Goal: Information Seeking & Learning: Learn about a topic

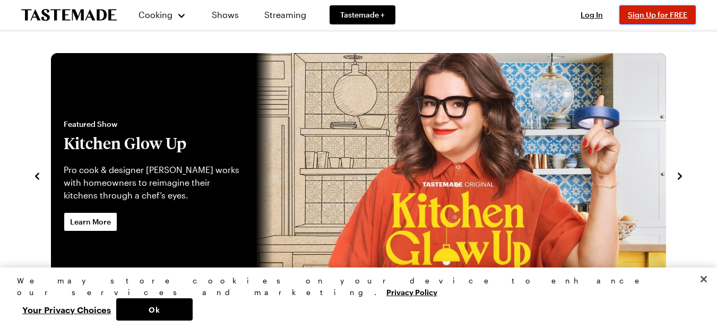
click at [353, 19] on span "Sign Up for FREE" at bounding box center [657, 14] width 59 height 9
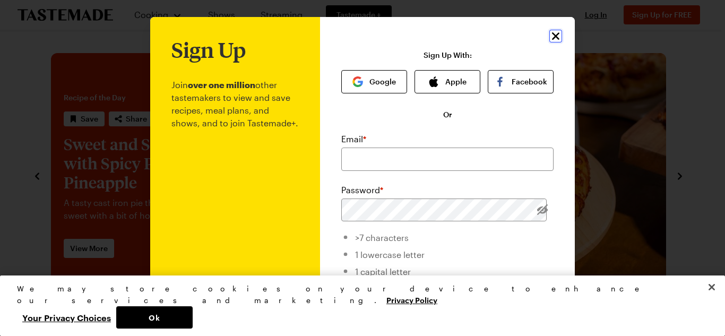
click at [353, 38] on icon "Close" at bounding box center [555, 36] width 13 height 13
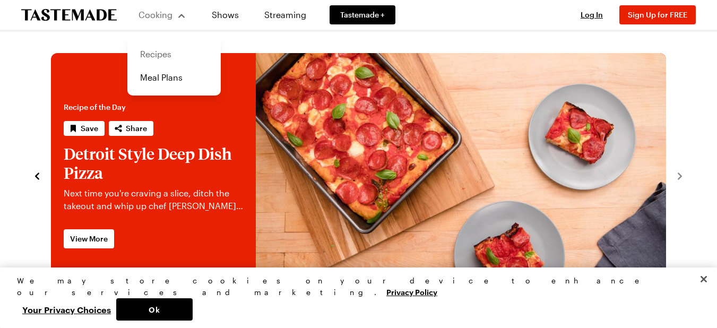
click at [169, 55] on link "Recipes" at bounding box center [174, 53] width 81 height 23
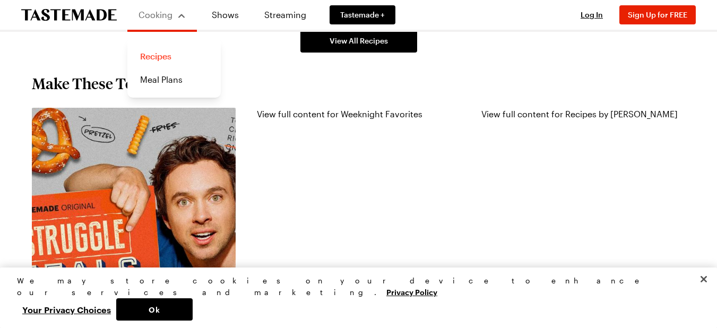
scroll to position [796, 0]
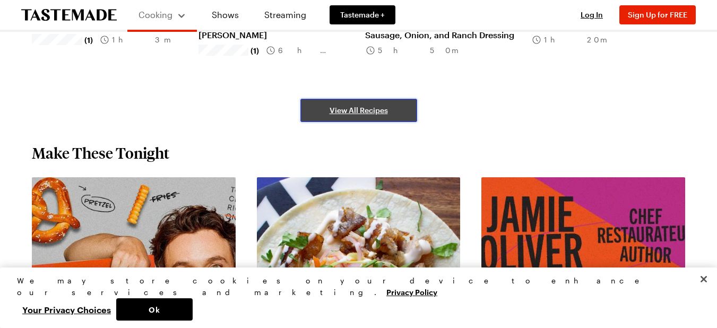
click at [353, 113] on span "View All Recipes" at bounding box center [359, 110] width 58 height 11
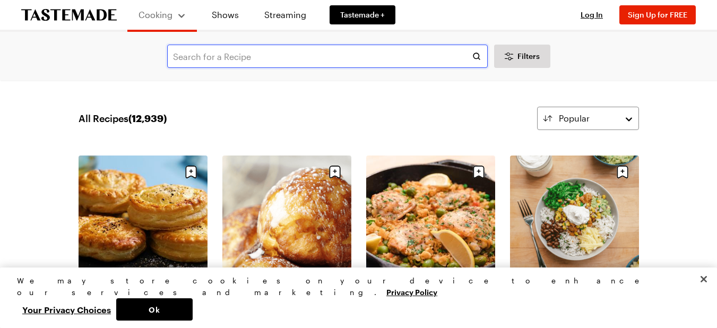
click at [257, 59] on input "text" at bounding box center [327, 56] width 321 height 23
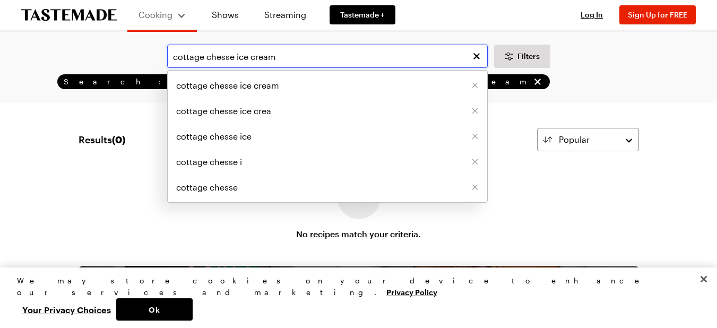
type input "cottage chesse ice cream"
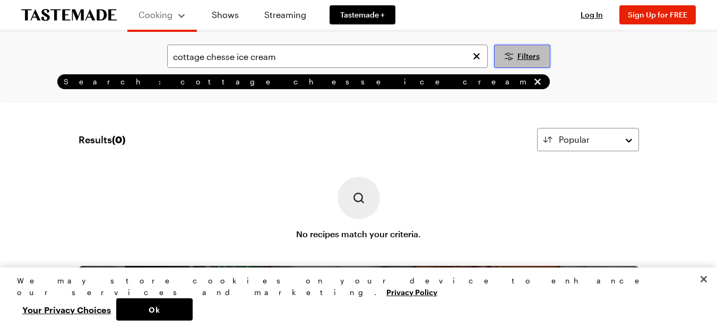
click at [353, 53] on button "Filters" at bounding box center [522, 56] width 56 height 23
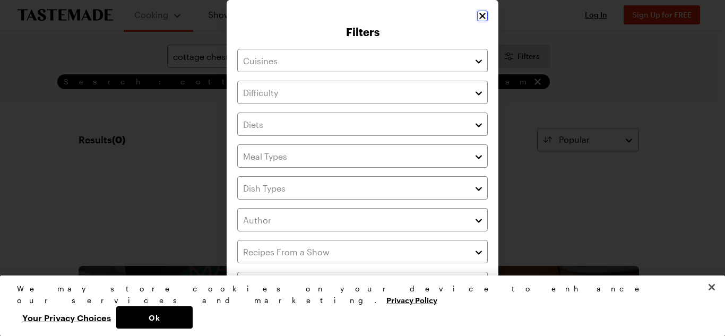
click at [353, 14] on icon "Close" at bounding box center [482, 16] width 11 height 11
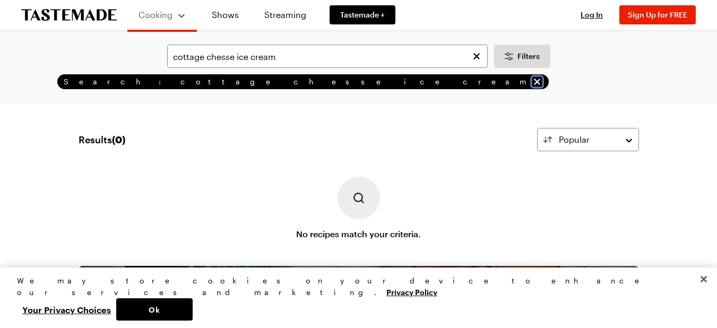
click at [353, 82] on icon "remove Search: cottage chesse ice cream" at bounding box center [537, 81] width 11 height 11
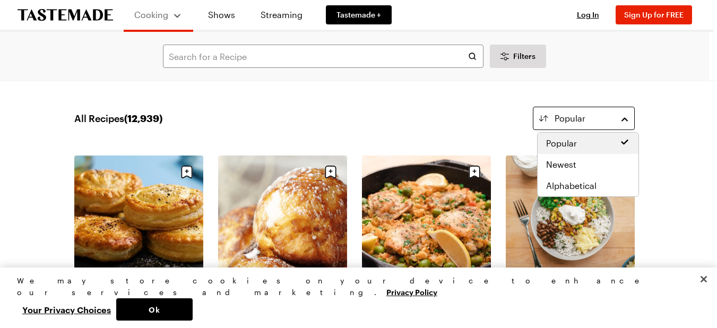
click at [353, 120] on span "Popular" at bounding box center [570, 118] width 31 height 13
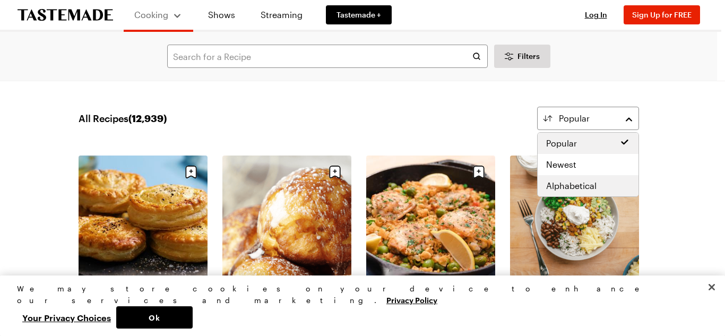
click at [353, 186] on span "Alphabetical" at bounding box center [571, 185] width 50 height 13
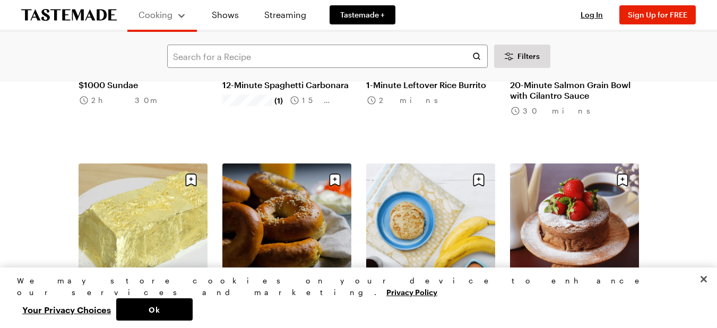
scroll to position [372, 0]
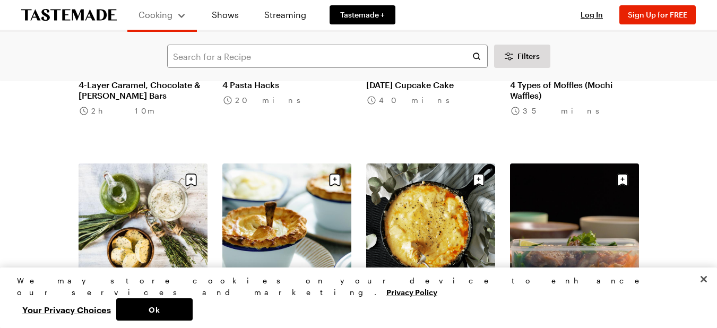
scroll to position [2282, 0]
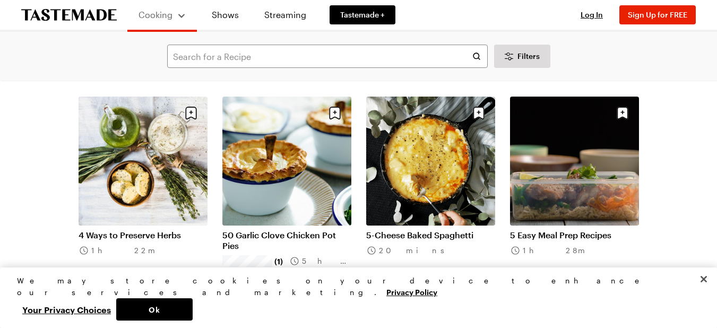
scroll to position [2229, 0]
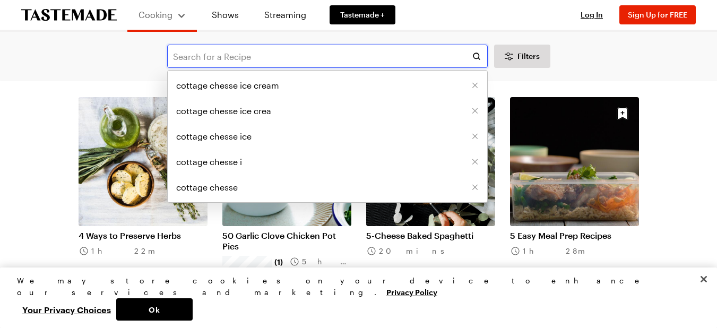
click at [353, 56] on input "text" at bounding box center [327, 56] width 321 height 23
click at [247, 89] on span "cottage chesse ice cream" at bounding box center [227, 85] width 103 height 13
type input "cottage chesse ice cream"
